Goal: Task Accomplishment & Management: Manage account settings

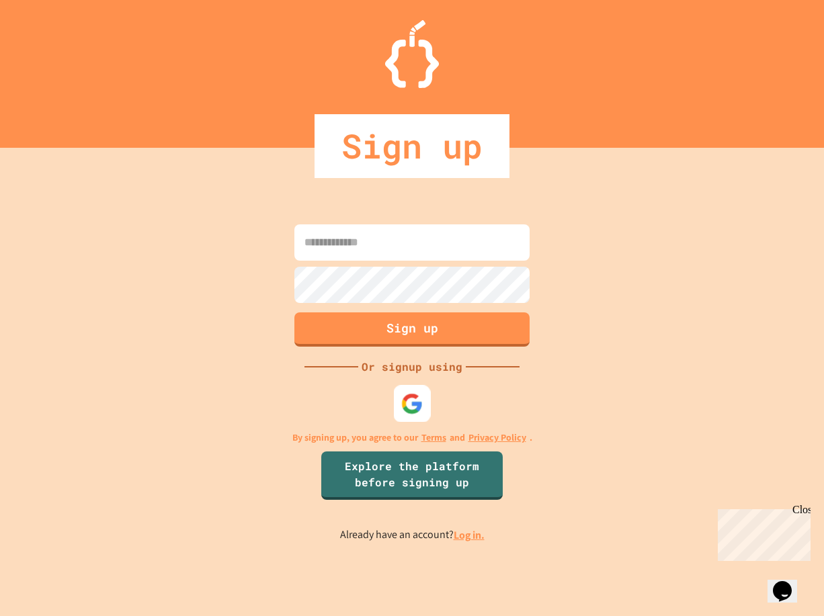
click at [414, 406] on img at bounding box center [412, 403] width 22 height 22
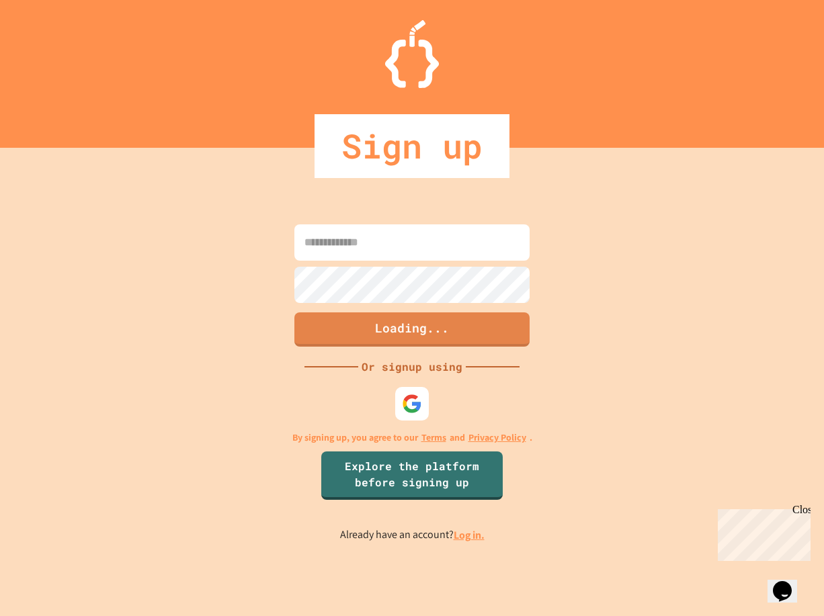
click at [464, 541] on link "Log in." at bounding box center [469, 535] width 31 height 14
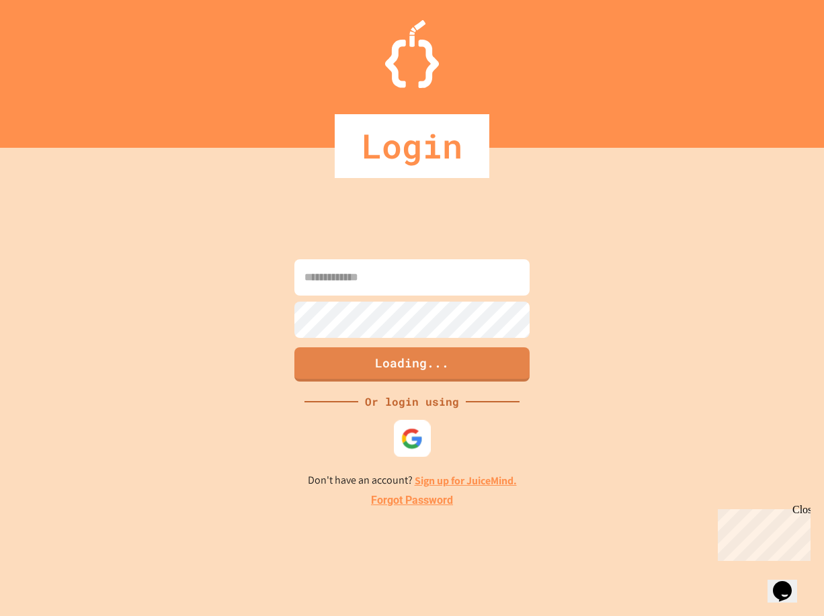
click at [402, 432] on img at bounding box center [412, 438] width 22 height 22
